Goal: Use online tool/utility: Utilize a website feature to perform a specific function

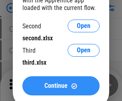
click at [61, 86] on span "Continue" at bounding box center [55, 86] width 23 height 6
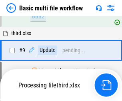
scroll to position [221, 0]
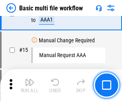
click at [30, 85] on img "button" at bounding box center [30, 83] width 10 height 10
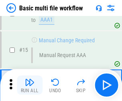
click at [30, 85] on img "button" at bounding box center [30, 83] width 10 height 10
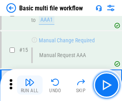
scroll to position [532, 0]
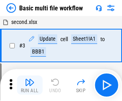
click at [30, 85] on img "button" at bounding box center [30, 83] width 10 height 10
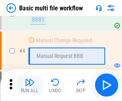
click at [30, 85] on img "button" at bounding box center [30, 83] width 10 height 10
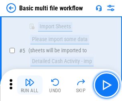
click at [30, 85] on img "button" at bounding box center [30, 83] width 10 height 10
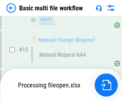
scroll to position [532, 0]
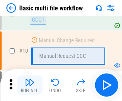
click at [30, 85] on img "button" at bounding box center [30, 83] width 10 height 10
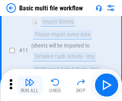
click at [30, 85] on img "button" at bounding box center [30, 83] width 10 height 10
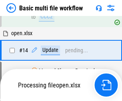
scroll to position [476, 0]
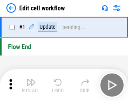
click at [30, 85] on img "button" at bounding box center [31, 83] width 10 height 10
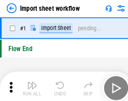
click at [30, 85] on img "button" at bounding box center [31, 83] width 10 height 10
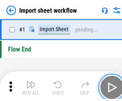
scroll to position [3, 0]
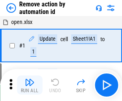
click at [30, 85] on img "button" at bounding box center [30, 83] width 10 height 10
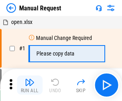
click at [30, 85] on img "button" at bounding box center [30, 83] width 10 height 10
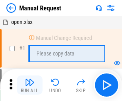
click at [30, 85] on img "button" at bounding box center [30, 83] width 10 height 10
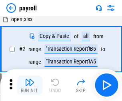
click at [30, 85] on img "button" at bounding box center [30, 83] width 10 height 10
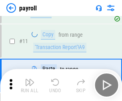
scroll to position [58, 0]
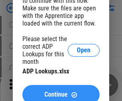
click at [61, 92] on span "Continue" at bounding box center [55, 95] width 23 height 6
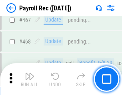
scroll to position [4262, 0]
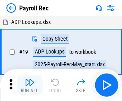
click at [30, 85] on img "button" at bounding box center [30, 83] width 10 height 10
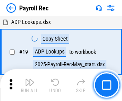
scroll to position [49, 0]
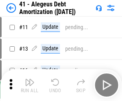
click at [30, 85] on img "button" at bounding box center [30, 83] width 10 height 10
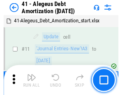
scroll to position [99, 0]
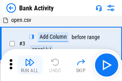
click at [30, 65] on img "button" at bounding box center [30, 63] width 10 height 10
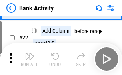
scroll to position [214, 0]
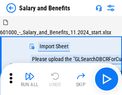
scroll to position [11, 0]
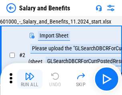
click at [30, 79] on img "button" at bounding box center [30, 77] width 10 height 10
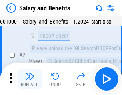
click at [30, 79] on img "button" at bounding box center [30, 77] width 10 height 10
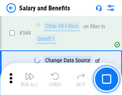
scroll to position [3744, 0]
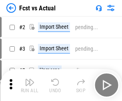
click at [30, 79] on img "button" at bounding box center [30, 83] width 10 height 10
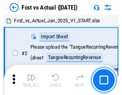
scroll to position [10, 0]
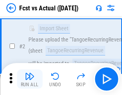
click at [30, 79] on img "button" at bounding box center [30, 77] width 10 height 10
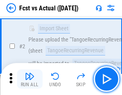
scroll to position [75, 0]
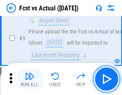
click at [30, 79] on img "button" at bounding box center [30, 77] width 10 height 10
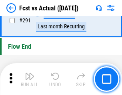
scroll to position [3785, 0]
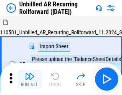
click at [30, 79] on img "button" at bounding box center [30, 77] width 10 height 10
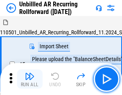
scroll to position [17, 0]
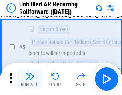
click at [30, 79] on img "button" at bounding box center [30, 77] width 10 height 10
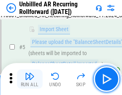
scroll to position [75, 0]
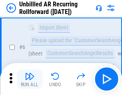
click at [30, 79] on img "button" at bounding box center [30, 77] width 10 height 10
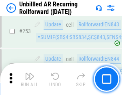
scroll to position [2716, 0]
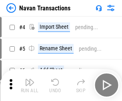
click at [30, 79] on img "button" at bounding box center [30, 83] width 10 height 10
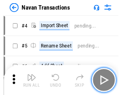
scroll to position [13, 0]
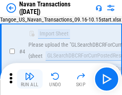
click at [30, 79] on img "button" at bounding box center [30, 77] width 10 height 10
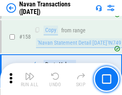
scroll to position [2593, 0]
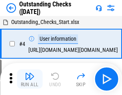
click at [30, 79] on img "button" at bounding box center [30, 77] width 10 height 10
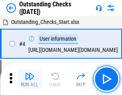
scroll to position [34, 0]
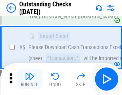
click at [30, 79] on img "button" at bounding box center [30, 77] width 10 height 10
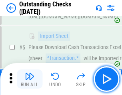
scroll to position [84, 0]
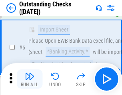
click at [30, 79] on img "button" at bounding box center [30, 77] width 10 height 10
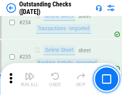
scroll to position [2428, 0]
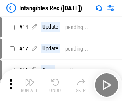
click at [30, 85] on img "button" at bounding box center [30, 83] width 10 height 10
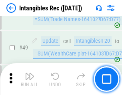
scroll to position [311, 0]
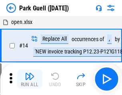
click at [30, 79] on img "button" at bounding box center [30, 77] width 10 height 10
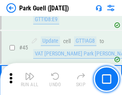
scroll to position [1000, 0]
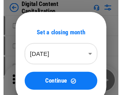
scroll to position [17, 0]
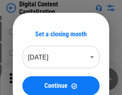
click at [30, 79] on img "button" at bounding box center [30, 77] width 10 height 10
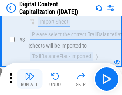
click at [30, 79] on img "button" at bounding box center [30, 77] width 10 height 10
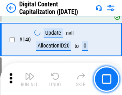
scroll to position [842, 0]
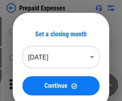
click at [30, 79] on img "button" at bounding box center [30, 83] width 10 height 10
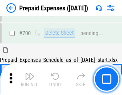
scroll to position [2152, 0]
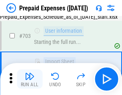
click at [30, 79] on img "button" at bounding box center [30, 77] width 10 height 10
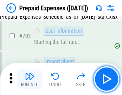
scroll to position [2199, 0]
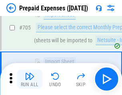
click at [30, 79] on img "button" at bounding box center [30, 77] width 10 height 10
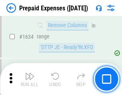
scroll to position [7786, 0]
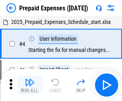
click at [30, 85] on img "button" at bounding box center [30, 83] width 10 height 10
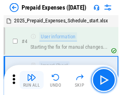
scroll to position [35, 0]
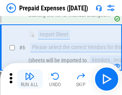
click at [30, 79] on img "button" at bounding box center [30, 77] width 10 height 10
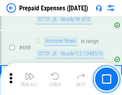
scroll to position [2785, 0]
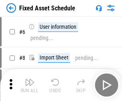
click at [30, 85] on img "button" at bounding box center [30, 83] width 10 height 10
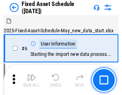
scroll to position [43, 0]
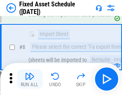
click at [30, 79] on img "button" at bounding box center [30, 77] width 10 height 10
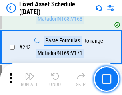
scroll to position [2477, 0]
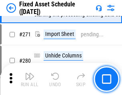
click at [30, 79] on img "button" at bounding box center [30, 77] width 10 height 10
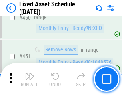
scroll to position [3575, 0]
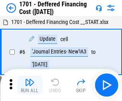
click at [30, 85] on img "button" at bounding box center [30, 83] width 10 height 10
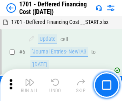
scroll to position [96, 0]
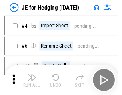
scroll to position [1, 0]
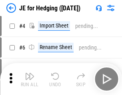
click at [30, 79] on img "button" at bounding box center [30, 77] width 10 height 10
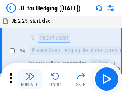
click at [30, 79] on img "button" at bounding box center [30, 77] width 10 height 10
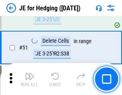
scroll to position [518, 0]
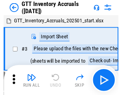
scroll to position [1, 0]
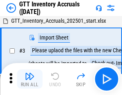
click at [30, 79] on img "button" at bounding box center [30, 77] width 10 height 10
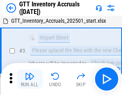
click at [30, 79] on img "button" at bounding box center [30, 77] width 10 height 10
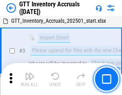
scroll to position [52, 0]
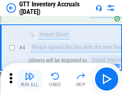
click at [30, 79] on img "button" at bounding box center [30, 77] width 10 height 10
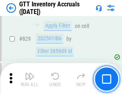
scroll to position [6070, 0]
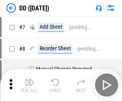
click at [30, 85] on img "button" at bounding box center [30, 83] width 10 height 10
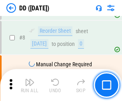
scroll to position [77, 0]
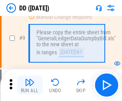
click at [30, 85] on img "button" at bounding box center [30, 83] width 10 height 10
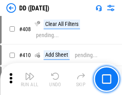
scroll to position [3578, 0]
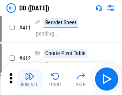
click at [30, 79] on img "button" at bounding box center [30, 77] width 10 height 10
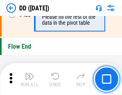
scroll to position [3827, 0]
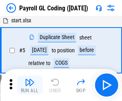
click at [30, 85] on img "button" at bounding box center [30, 83] width 10 height 10
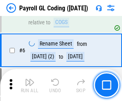
scroll to position [96, 0]
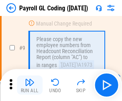
click at [30, 85] on img "button" at bounding box center [30, 83] width 10 height 10
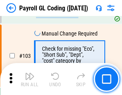
scroll to position [1876, 0]
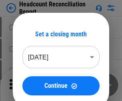
click at [30, 85] on img "button" at bounding box center [30, 83] width 10 height 10
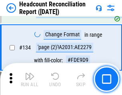
scroll to position [961, 0]
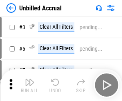
click at [30, 85] on img "button" at bounding box center [30, 83] width 10 height 10
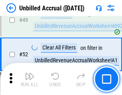
scroll to position [725, 0]
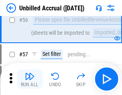
click at [30, 79] on img "button" at bounding box center [30, 77] width 10 height 10
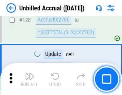
scroll to position [2382, 0]
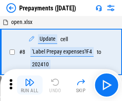
click at [30, 85] on img "button" at bounding box center [30, 83] width 10 height 10
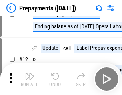
scroll to position [50, 0]
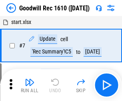
scroll to position [137, 0]
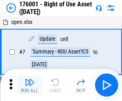
click at [30, 85] on img "button" at bounding box center [30, 83] width 10 height 10
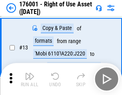
scroll to position [52, 0]
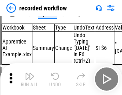
click at [30, 79] on img "button" at bounding box center [30, 77] width 10 height 10
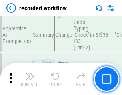
scroll to position [2499, 0]
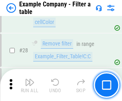
scroll to position [732, 0]
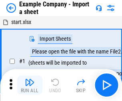
click at [30, 79] on img "button" at bounding box center [30, 83] width 10 height 10
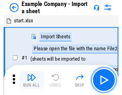
scroll to position [12, 0]
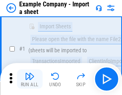
click at [30, 79] on img "button" at bounding box center [30, 77] width 10 height 10
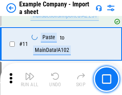
scroll to position [177, 0]
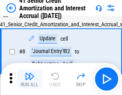
click at [30, 79] on img "button" at bounding box center [30, 77] width 10 height 10
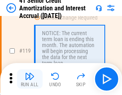
click at [30, 79] on img "button" at bounding box center [30, 77] width 10 height 10
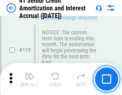
scroll to position [755, 0]
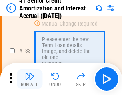
click at [30, 79] on img "button" at bounding box center [30, 77] width 10 height 10
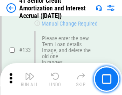
scroll to position [836, 0]
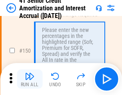
click at [30, 79] on img "button" at bounding box center [30, 77] width 10 height 10
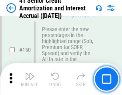
scroll to position [920, 0]
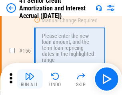
click at [30, 79] on img "button" at bounding box center [30, 77] width 10 height 10
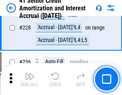
scroll to position [1791, 0]
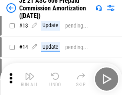
click at [30, 79] on img "button" at bounding box center [30, 77] width 10 height 10
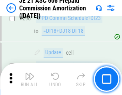
scroll to position [1471, 0]
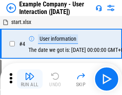
click at [30, 79] on img "button" at bounding box center [30, 77] width 10 height 10
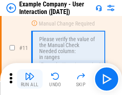
click at [30, 79] on img "button" at bounding box center [30, 77] width 10 height 10
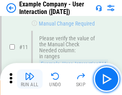
scroll to position [173, 0]
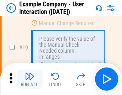
click at [30, 79] on img "button" at bounding box center [30, 77] width 10 height 10
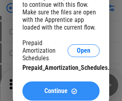
click at [61, 91] on span "Continue" at bounding box center [55, 91] width 23 height 6
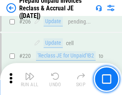
scroll to position [1036, 0]
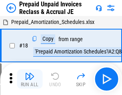
click at [30, 79] on img "button" at bounding box center [30, 77] width 10 height 10
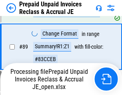
scroll to position [537, 0]
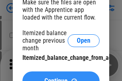
click at [61, 78] on span "Continue" at bounding box center [55, 81] width 23 height 6
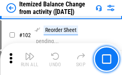
scroll to position [1337, 0]
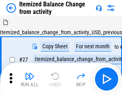
scroll to position [12, 0]
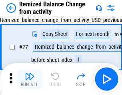
click at [30, 79] on img "button" at bounding box center [30, 77] width 10 height 10
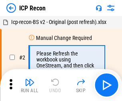
scroll to position [4, 0]
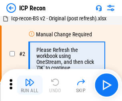
click at [30, 85] on img "button" at bounding box center [30, 83] width 10 height 10
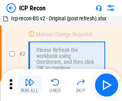
click at [30, 85] on img "button" at bounding box center [30, 83] width 10 height 10
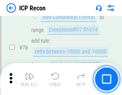
scroll to position [719, 0]
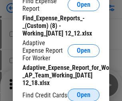
click at [84, 95] on span "Open" at bounding box center [84, 95] width 14 height 6
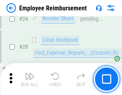
scroll to position [374, 0]
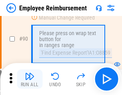
click at [30, 79] on img "button" at bounding box center [30, 77] width 10 height 10
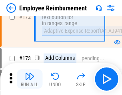
click at [30, 79] on img "button" at bounding box center [30, 77] width 10 height 10
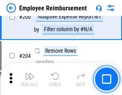
scroll to position [2023, 0]
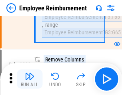
click at [30, 79] on img "button" at bounding box center [30, 77] width 10 height 10
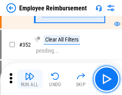
click at [30, 79] on img "button" at bounding box center [30, 77] width 10 height 10
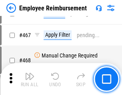
scroll to position [4889, 0]
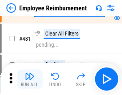
click at [30, 79] on img "button" at bounding box center [30, 77] width 10 height 10
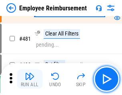
click at [30, 79] on img "button" at bounding box center [30, 77] width 10 height 10
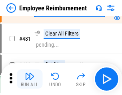
click at [30, 79] on img "button" at bounding box center [30, 77] width 10 height 10
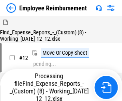
scroll to position [27, 0]
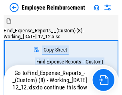
scroll to position [27, 0]
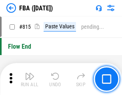
scroll to position [7158, 0]
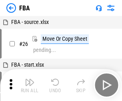
scroll to position [8, 0]
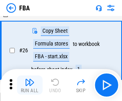
click at [30, 85] on img "button" at bounding box center [30, 83] width 10 height 10
